Goal: Navigation & Orientation: Find specific page/section

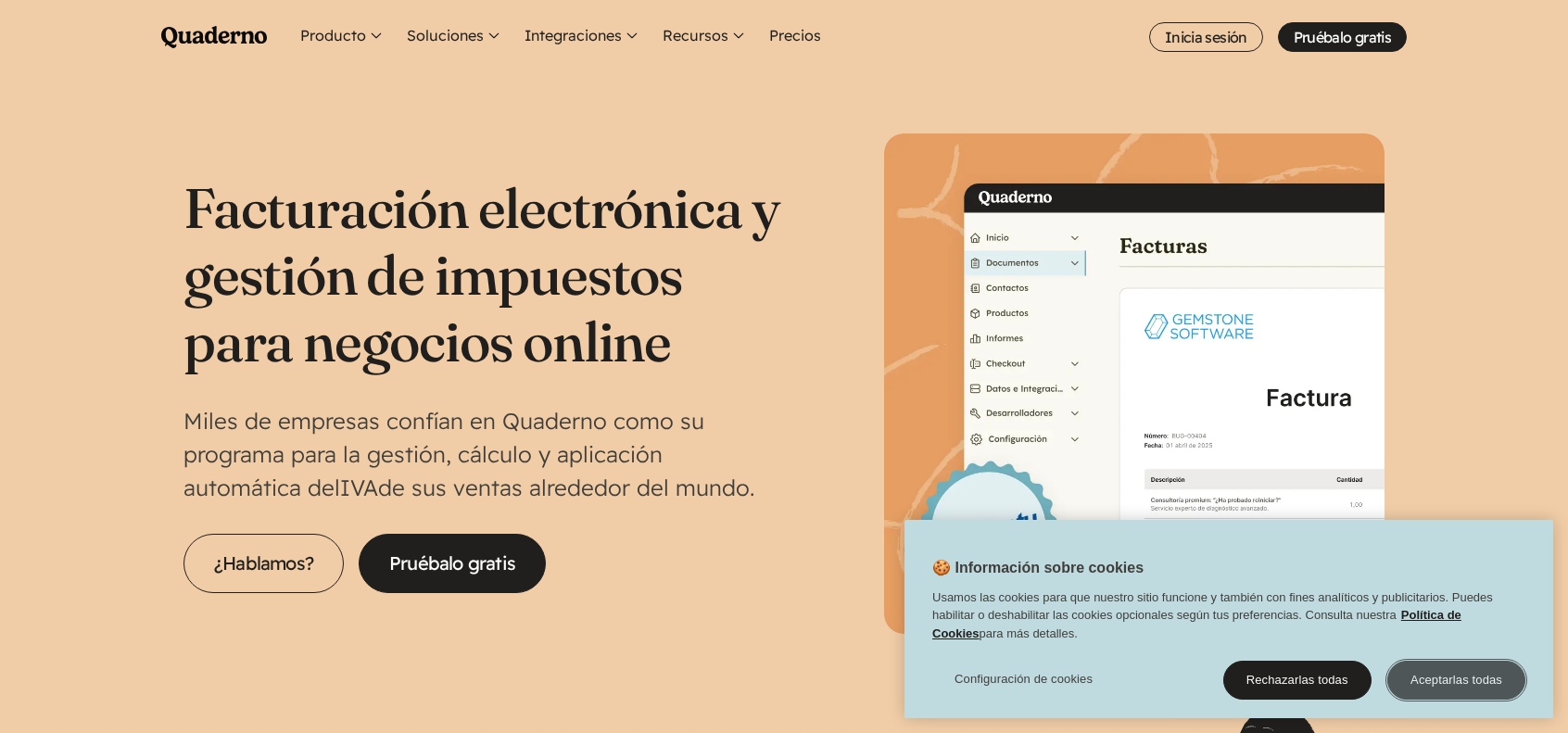
drag, startPoint x: 1502, startPoint y: 679, endPoint x: 1491, endPoint y: 672, distance: 13.0
click at [1500, 679] on button "Aceptarlas todas" at bounding box center [1456, 680] width 138 height 39
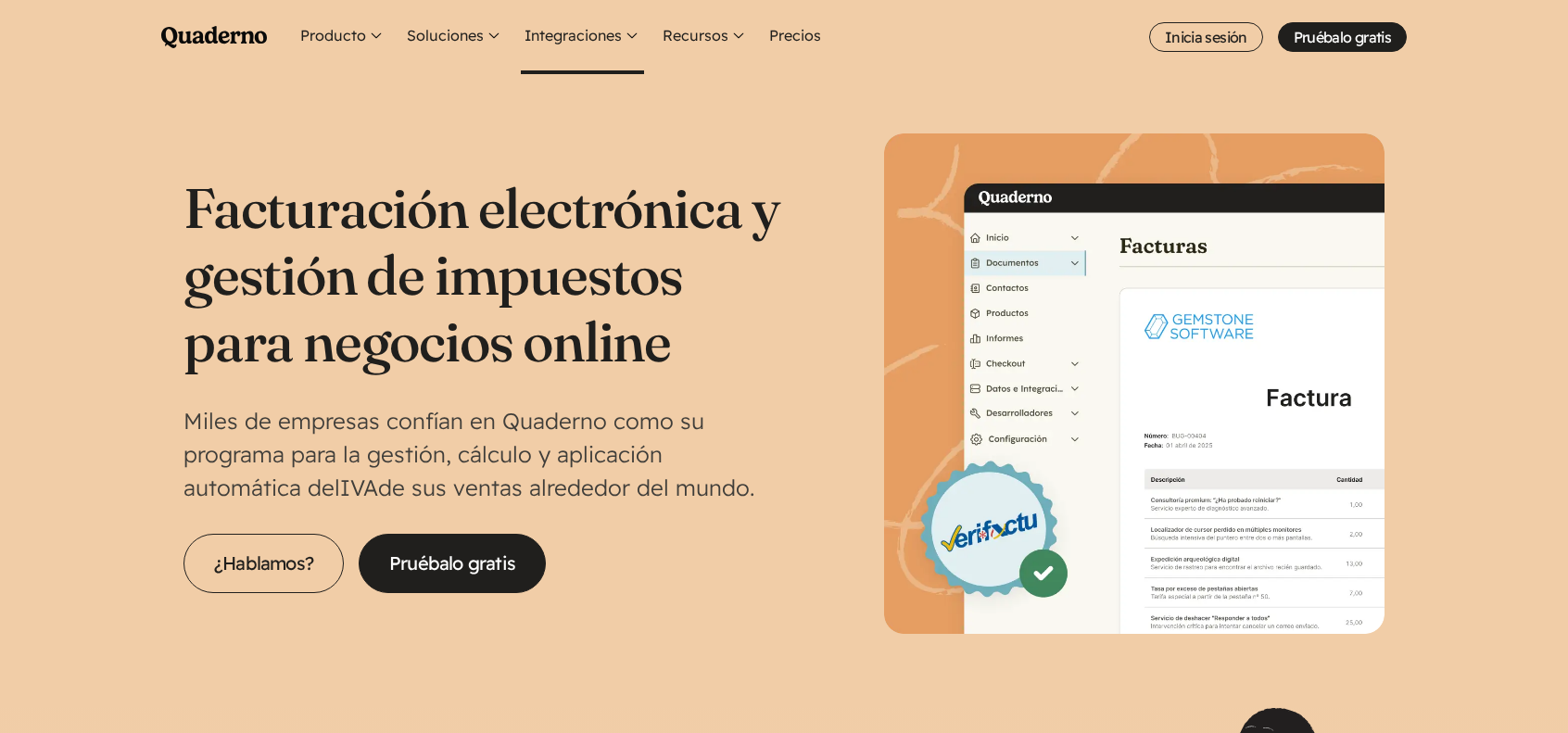
click at [638, 35] on button "Integraciones" at bounding box center [582, 36] width 123 height 74
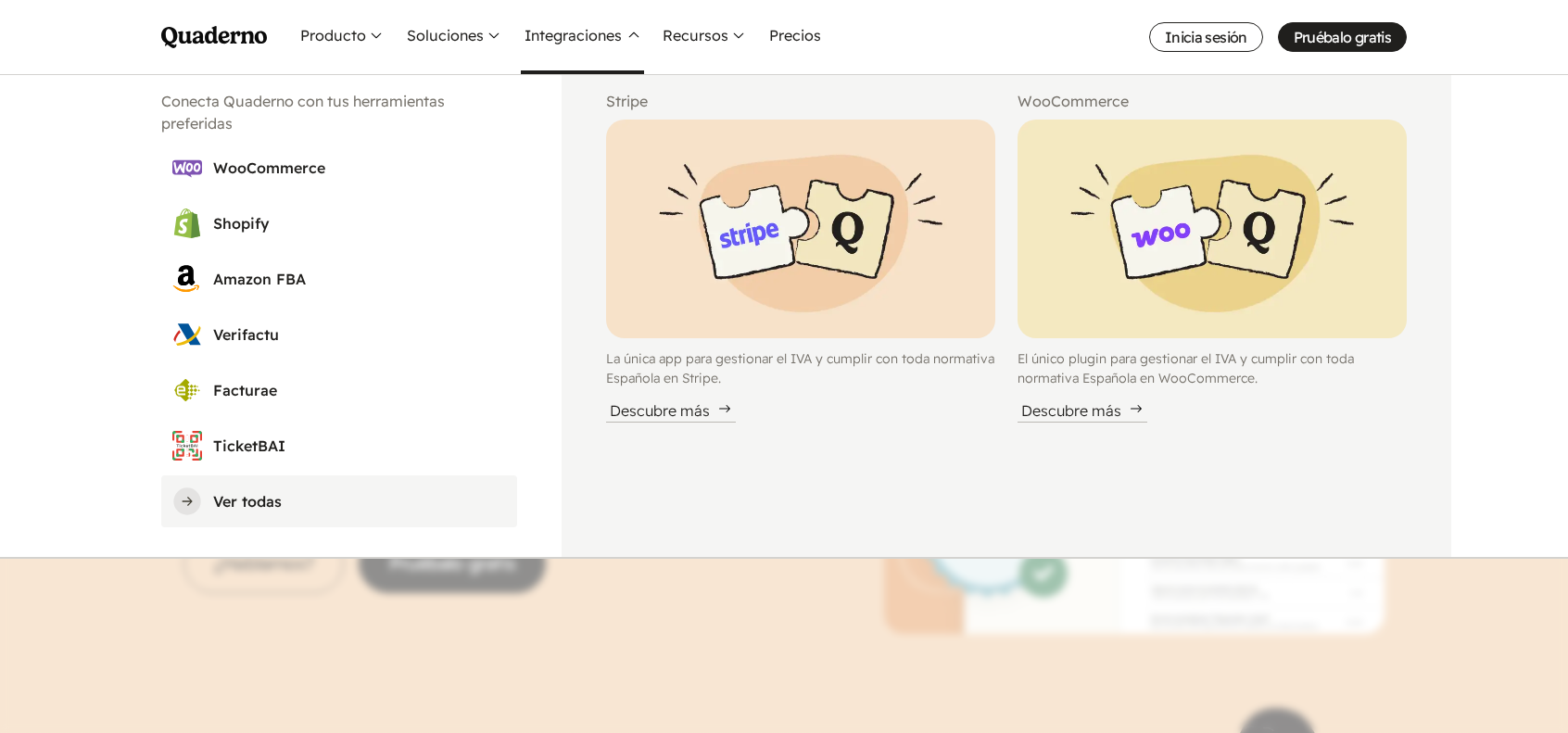
click at [222, 507] on h3 "Ver todas" at bounding box center [358, 501] width 292 height 23
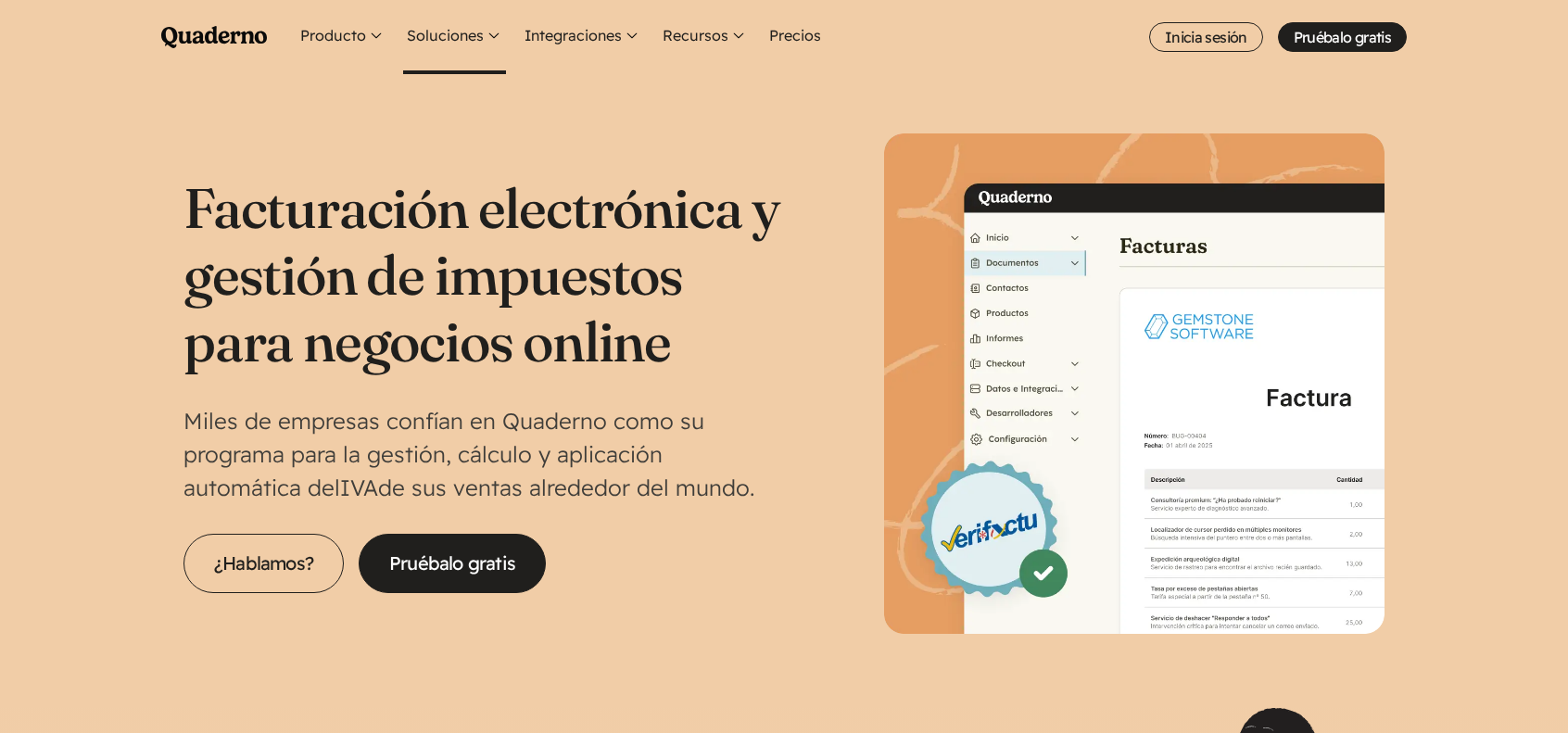
click at [491, 37] on button "Soluciones" at bounding box center [454, 36] width 102 height 74
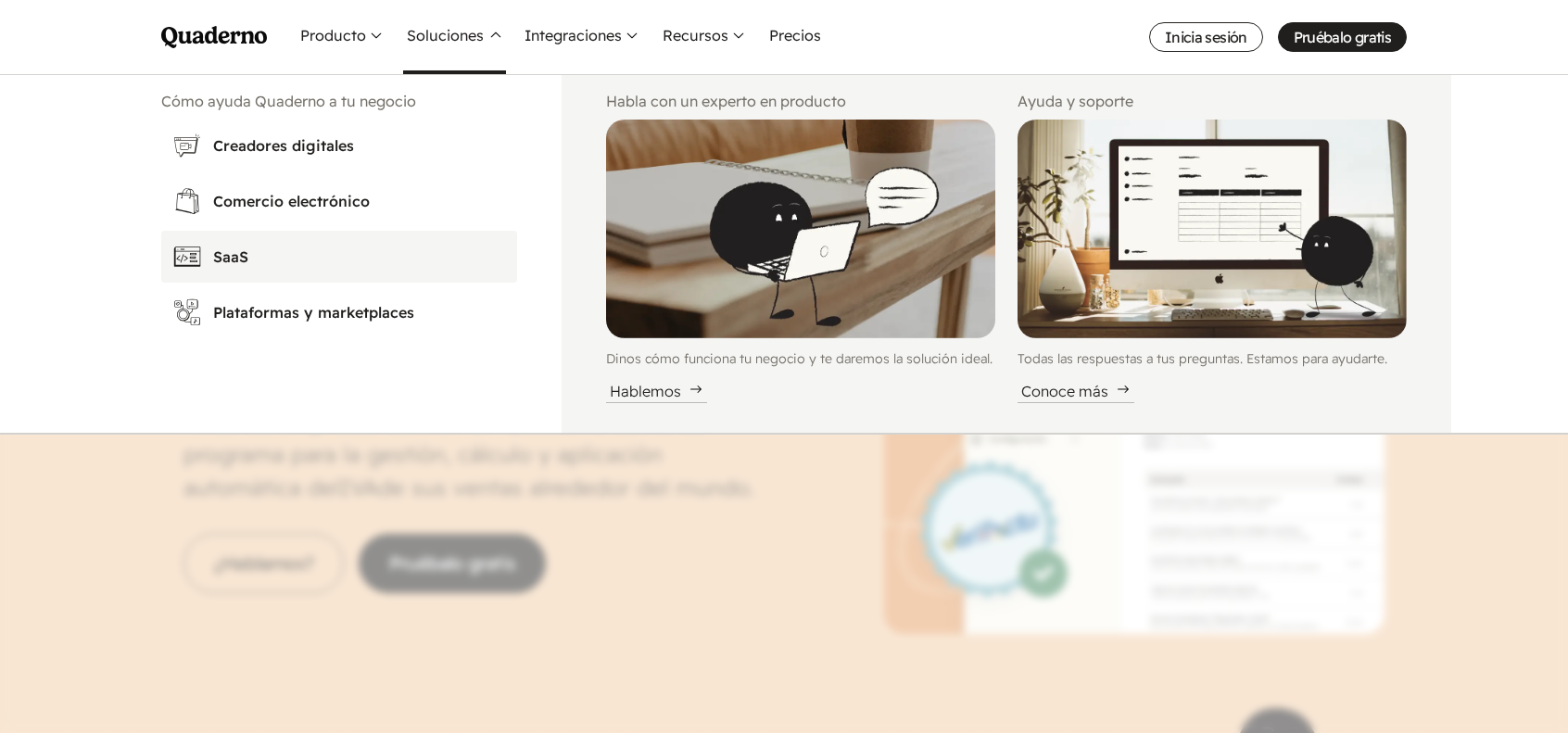
click at [226, 260] on abbr "SaaS" at bounding box center [230, 256] width 35 height 19
